Goal: Information Seeking & Learning: Learn about a topic

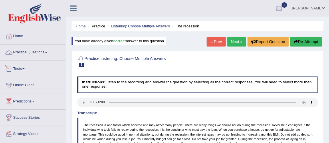
click at [38, 52] on link "Practice Questions" at bounding box center [32, 52] width 65 height 14
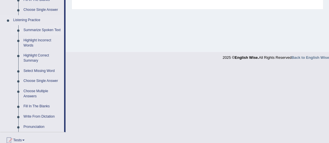
click at [54, 32] on link "Summarize Spoken Text" at bounding box center [42, 30] width 43 height 10
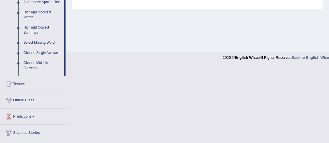
scroll to position [157, 0]
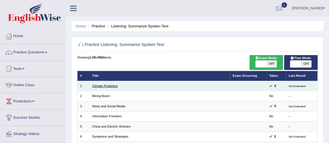
click at [107, 85] on link "Climate Prediction" at bounding box center [105, 85] width 26 height 3
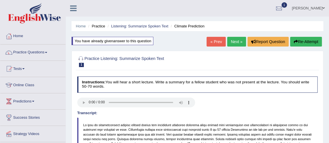
click at [76, 29] on li "Home" at bounding box center [81, 25] width 10 height 5
click at [81, 25] on body "Toggle navigation Home Practice Questions Speaking Practice Read Aloud Repeat S…" at bounding box center [164, 71] width 329 height 143
click at [80, 27] on link "Home" at bounding box center [81, 26] width 10 height 4
